Goal: Book appointment/travel/reservation

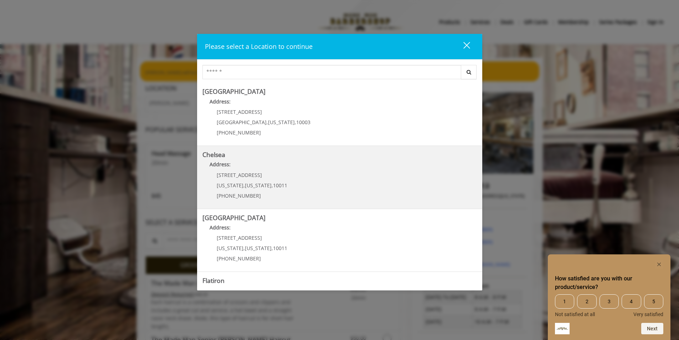
click at [293, 177] on link "Chelsea Address: 169/170 W 23rd St New York , New York , 10011 (917) 639-3902" at bounding box center [339, 177] width 274 height 52
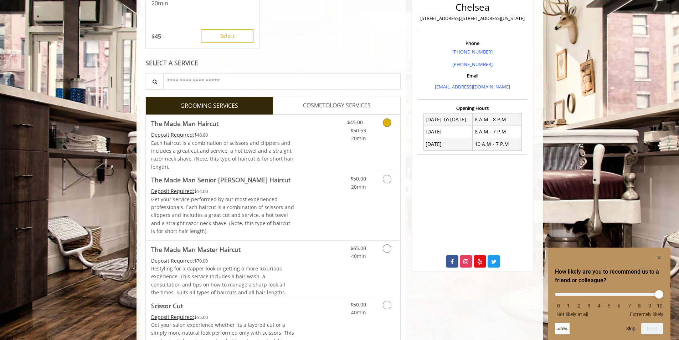
scroll to position [178, 0]
click at [385, 124] on icon "Grooming services" at bounding box center [387, 122] width 9 height 9
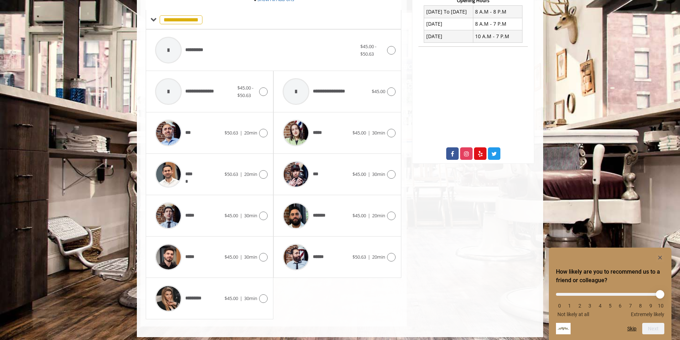
scroll to position [289, 0]
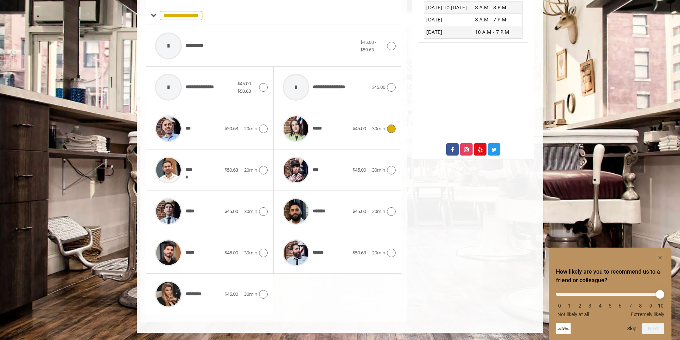
click at [388, 131] on icon at bounding box center [391, 128] width 9 height 9
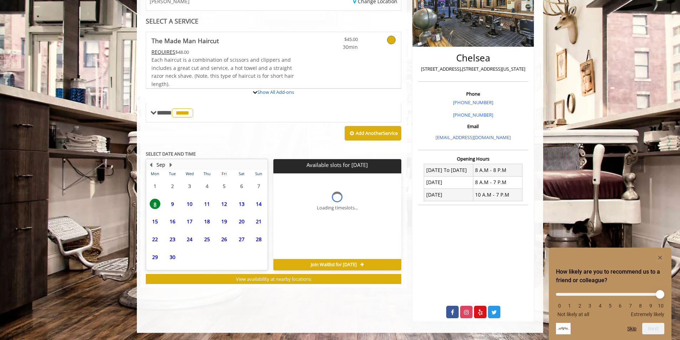
scroll to position [127, 0]
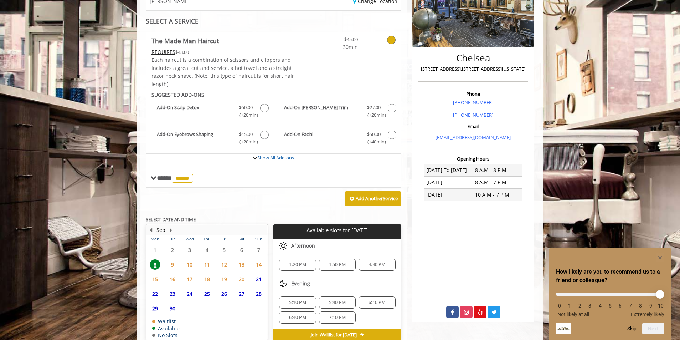
click at [169, 264] on span "9" at bounding box center [172, 264] width 11 height 10
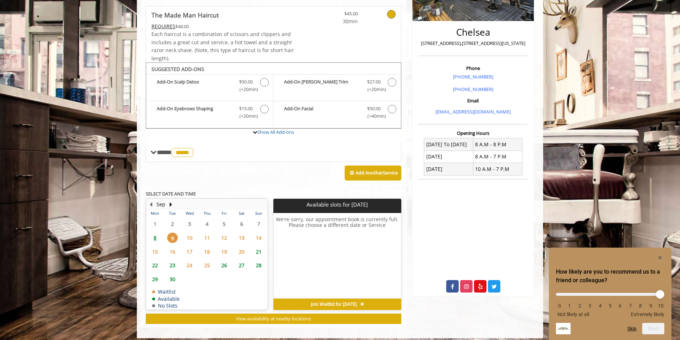
scroll to position [158, 0]
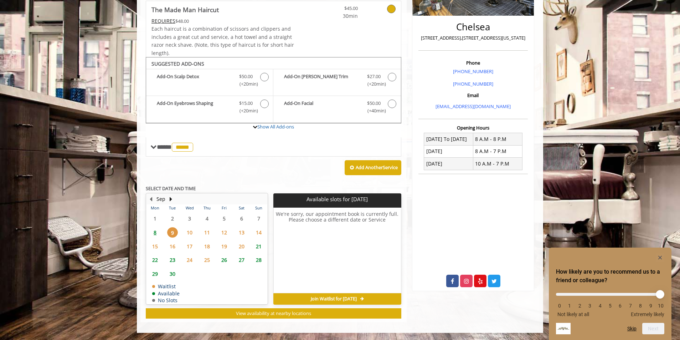
click at [151, 231] on span "8" at bounding box center [155, 232] width 11 height 10
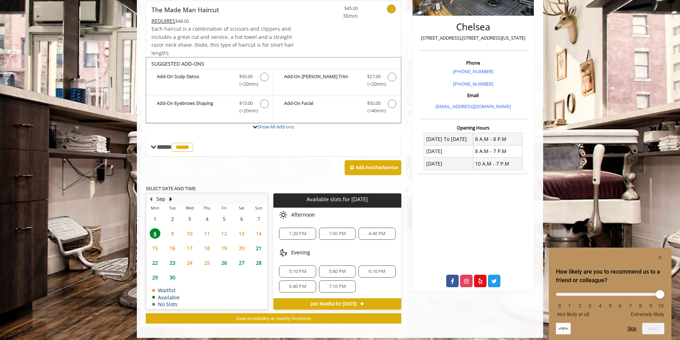
scroll to position [163, 0]
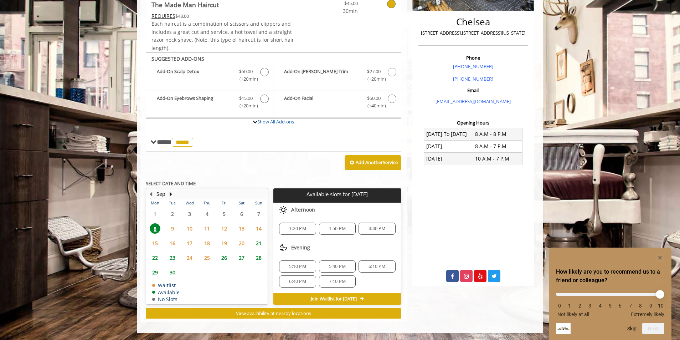
click at [172, 228] on span "9" at bounding box center [172, 228] width 11 height 10
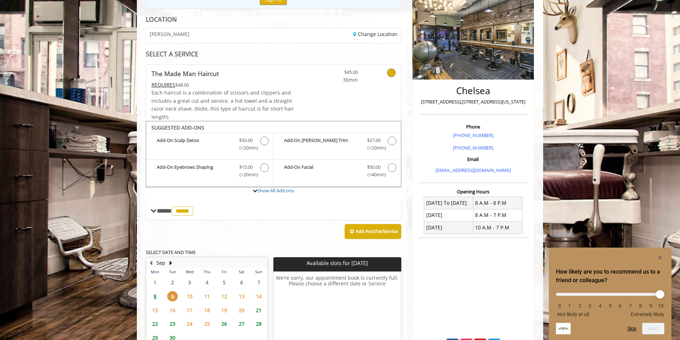
scroll to position [158, 0]
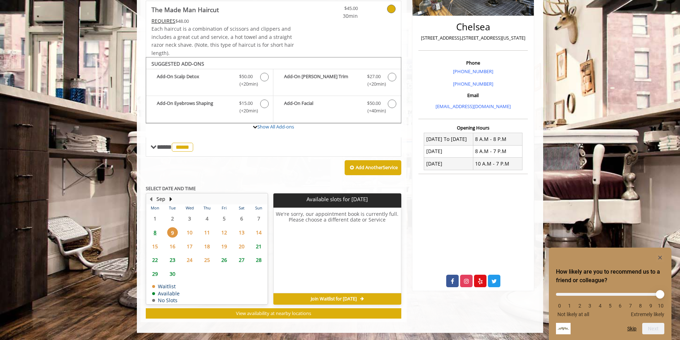
click at [155, 233] on span "8" at bounding box center [155, 232] width 11 height 10
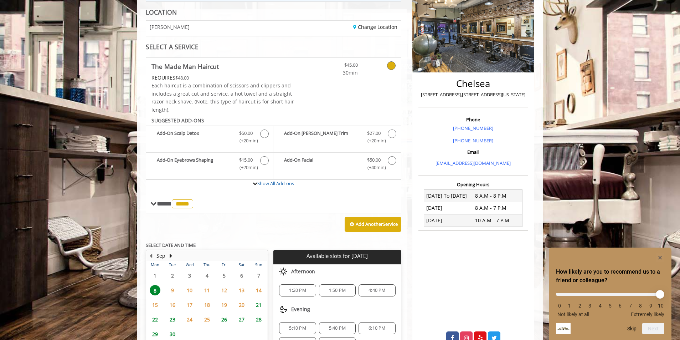
scroll to position [0, 0]
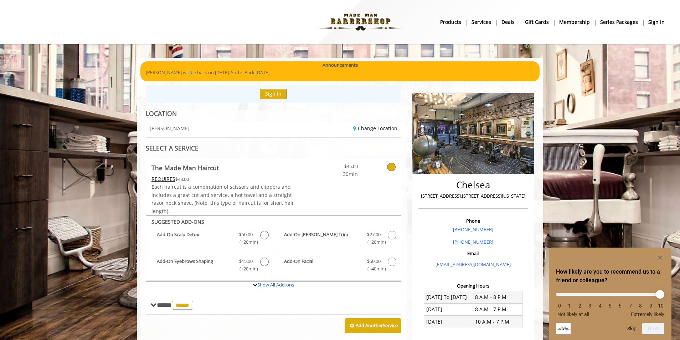
click at [514, 26] on b "Deals" at bounding box center [507, 22] width 13 height 8
